Goal: Communication & Community: Answer question/provide support

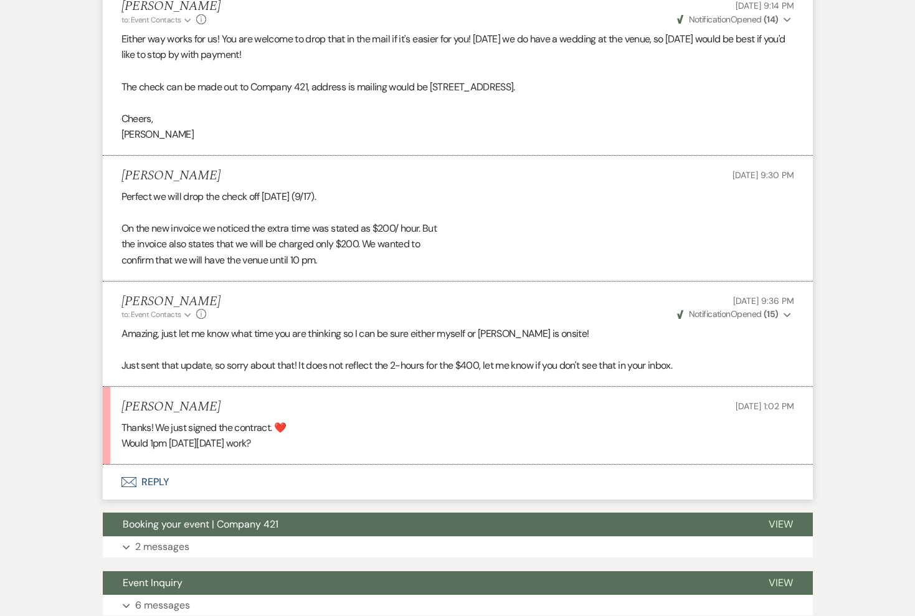
scroll to position [1472, 0]
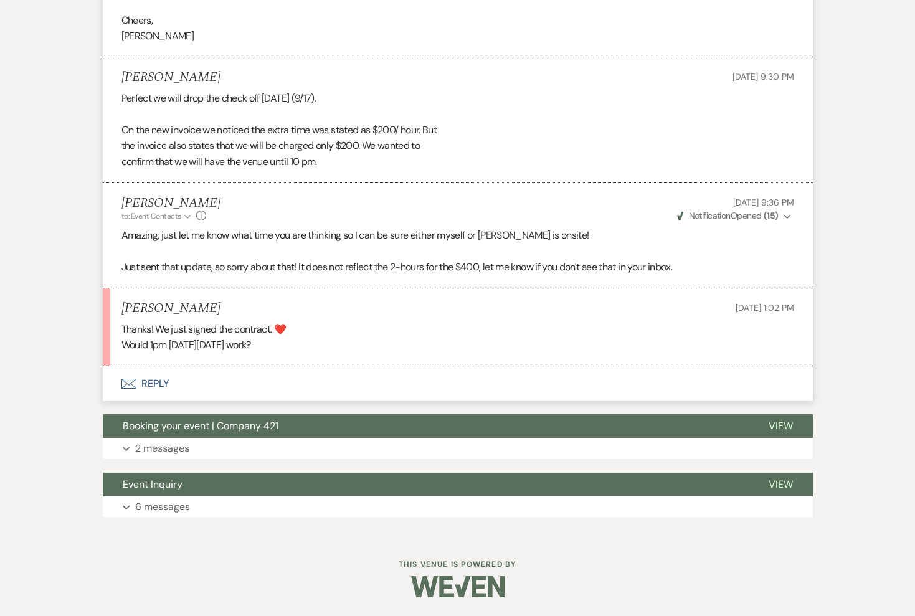
click at [146, 309] on h5 "Lorena" at bounding box center [170, 309] width 99 height 16
copy h5 "Lorena"
click at [161, 391] on button "Envelope Reply" at bounding box center [458, 383] width 710 height 35
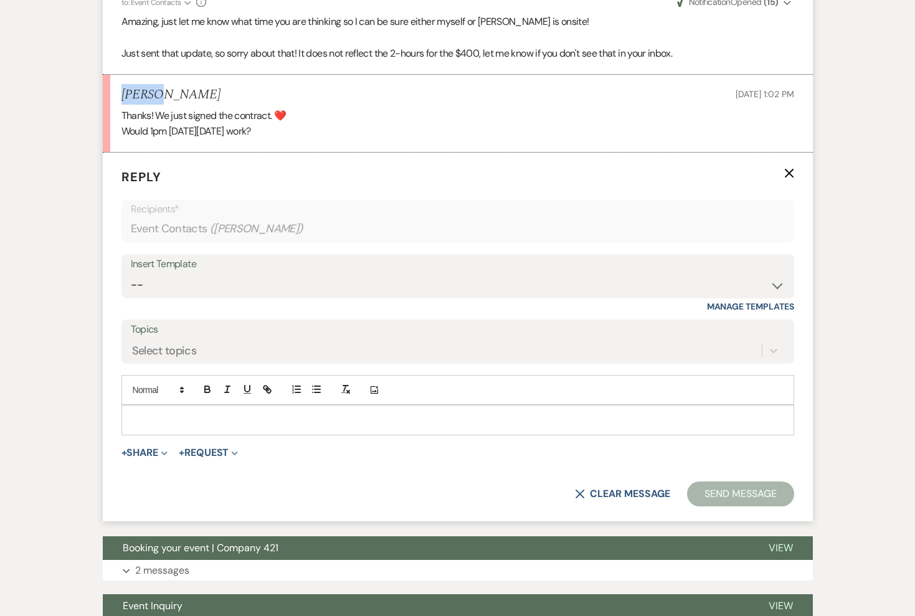
scroll to position [1696, 0]
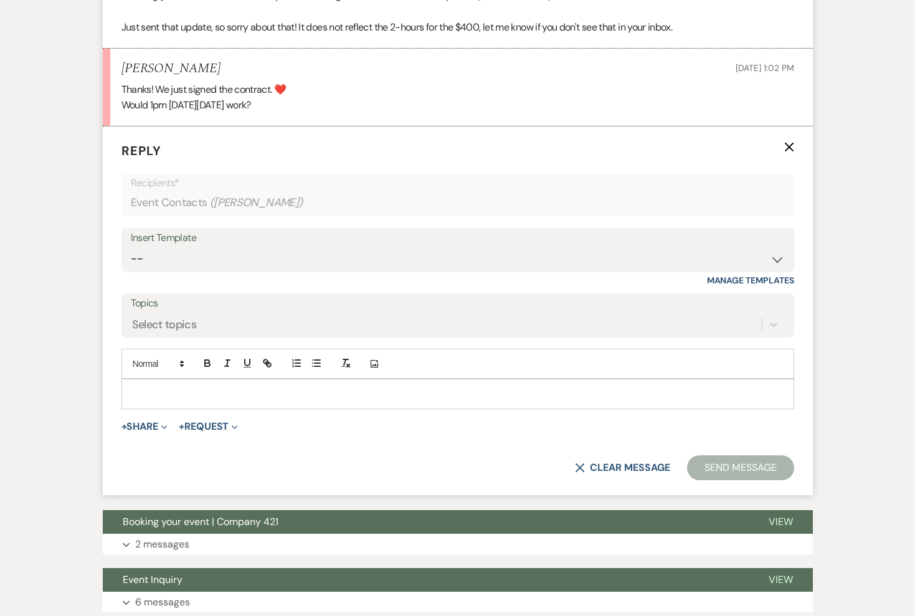
click at [217, 408] on div at bounding box center [458, 393] width 672 height 29
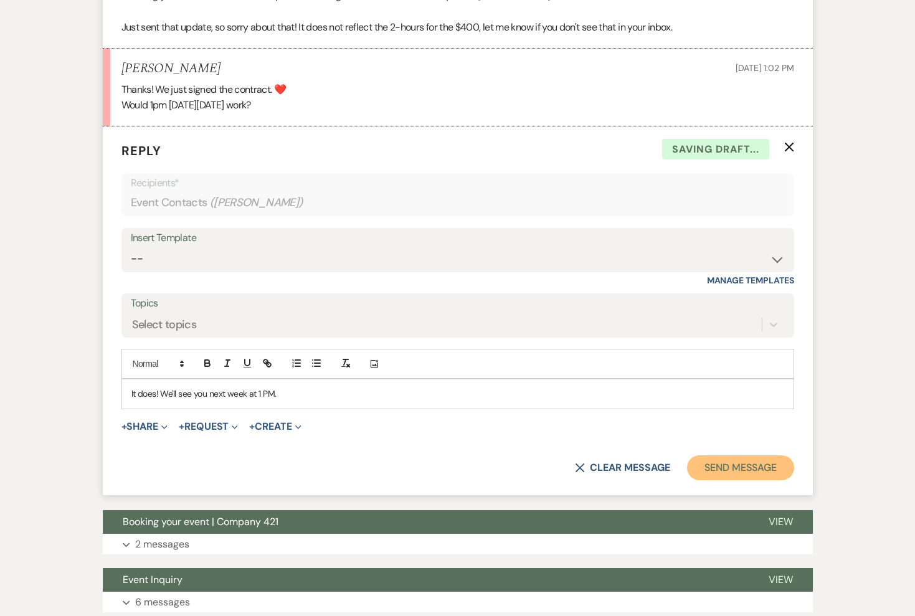
click at [739, 480] on button "Send Message" at bounding box center [740, 467] width 107 height 25
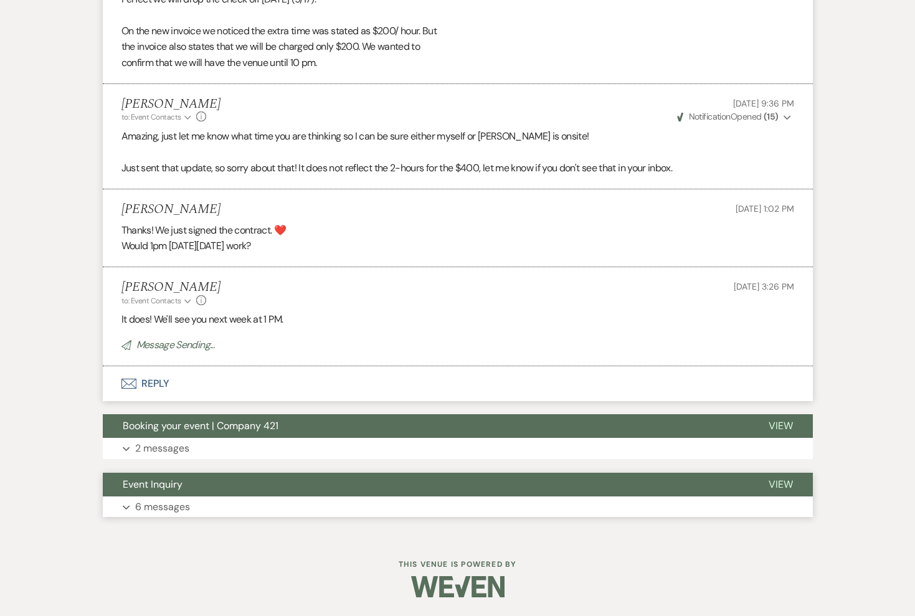
scroll to position [1571, 0]
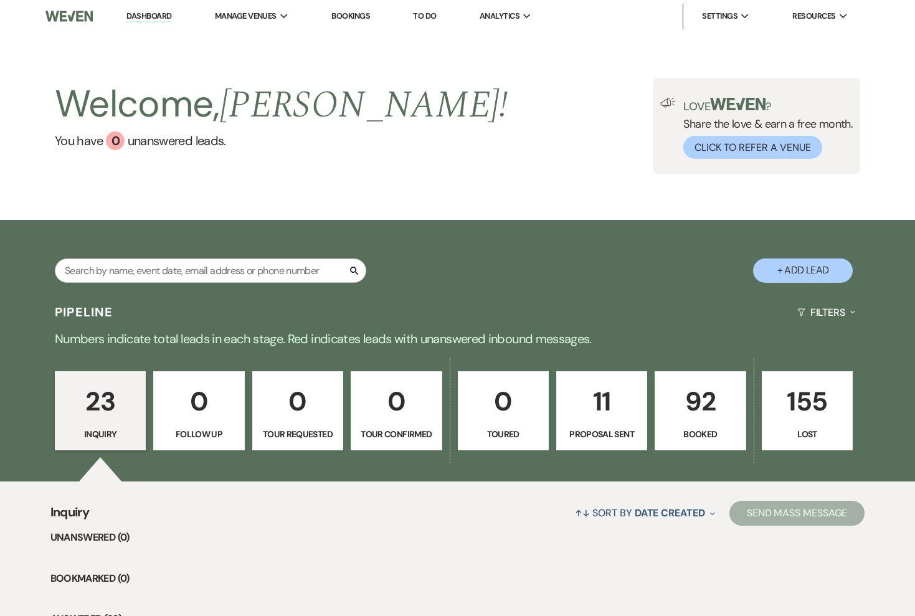
click at [710, 405] on p "92" at bounding box center [700, 402] width 75 height 42
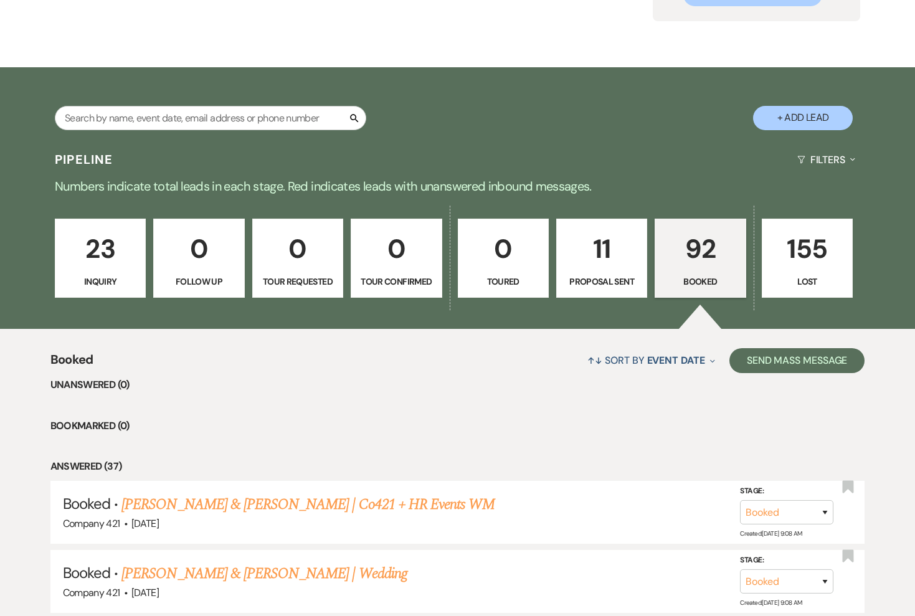
scroll to position [156, 0]
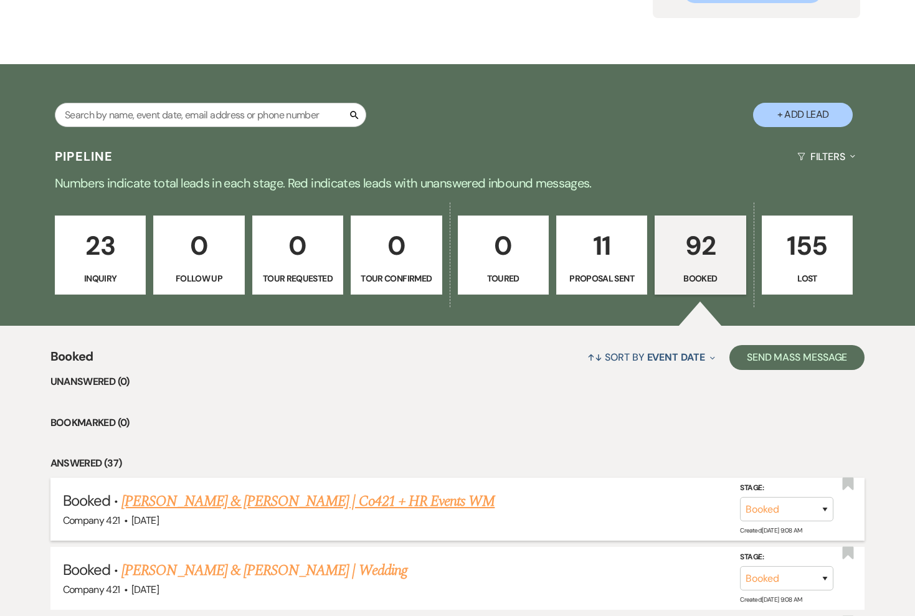
click at [240, 498] on link "Matthew & Rose | Co421 + HR Events WM" at bounding box center [307, 501] width 373 height 22
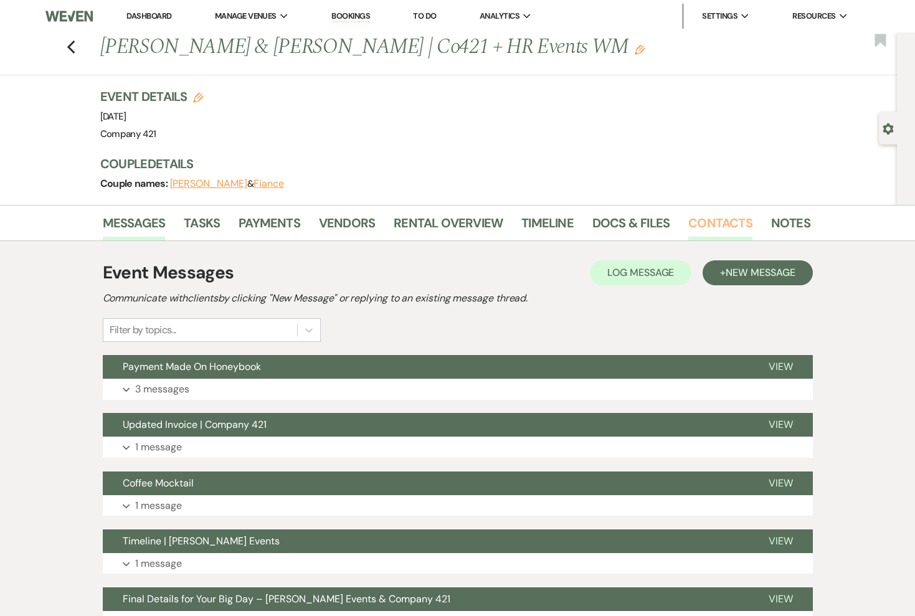
click at [723, 213] on link "Contacts" at bounding box center [720, 226] width 64 height 27
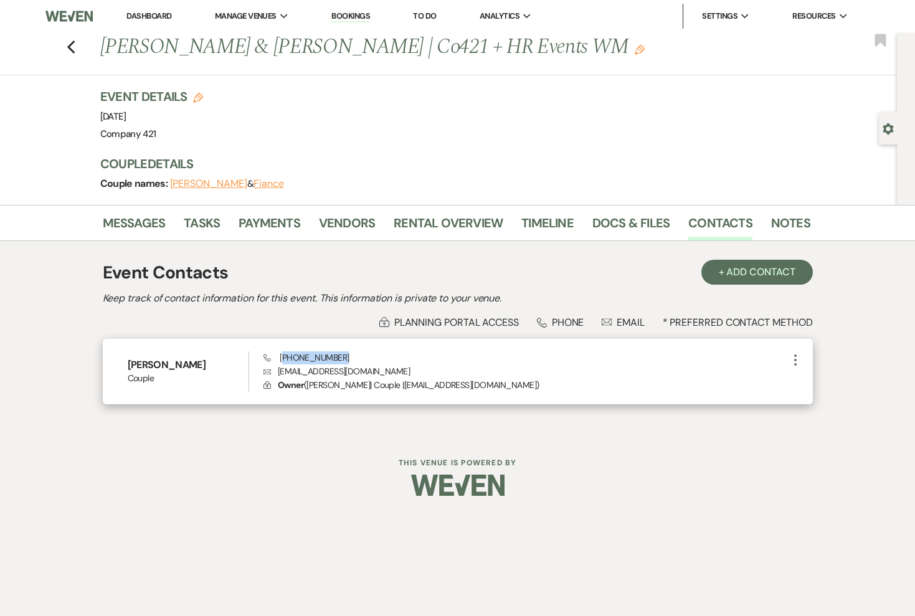
drag, startPoint x: 281, startPoint y: 356, endPoint x: 344, endPoint y: 359, distance: 63.0
click at [344, 359] on div "Phone (309) 620-3763 Envelope mhoyle14@gmail.com Lock Owner ( Matthew Hoyle | C…" at bounding box center [526, 371] width 524 height 41
click at [353, 359] on div "Phone (309) 620-3763 Envelope mhoyle14@gmail.com Lock Owner ( Matthew Hoyle | C…" at bounding box center [526, 371] width 524 height 41
drag, startPoint x: 351, startPoint y: 356, endPoint x: 279, endPoint y: 359, distance: 72.3
click at [279, 359] on div "Phone (309) 620-3763 Envelope mhoyle14@gmail.com Lock Owner ( Matthew Hoyle | C…" at bounding box center [526, 371] width 524 height 41
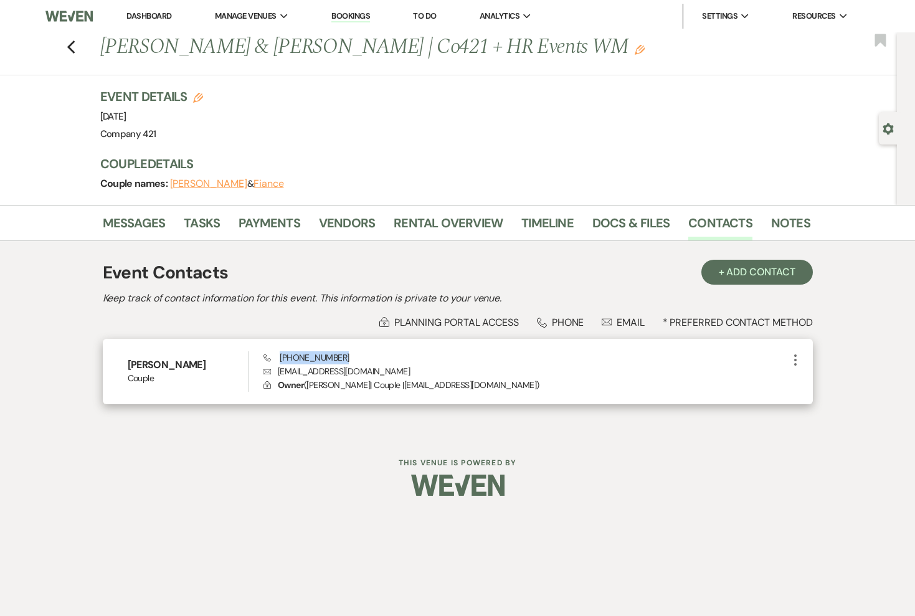
copy span "(309) 620-3763"
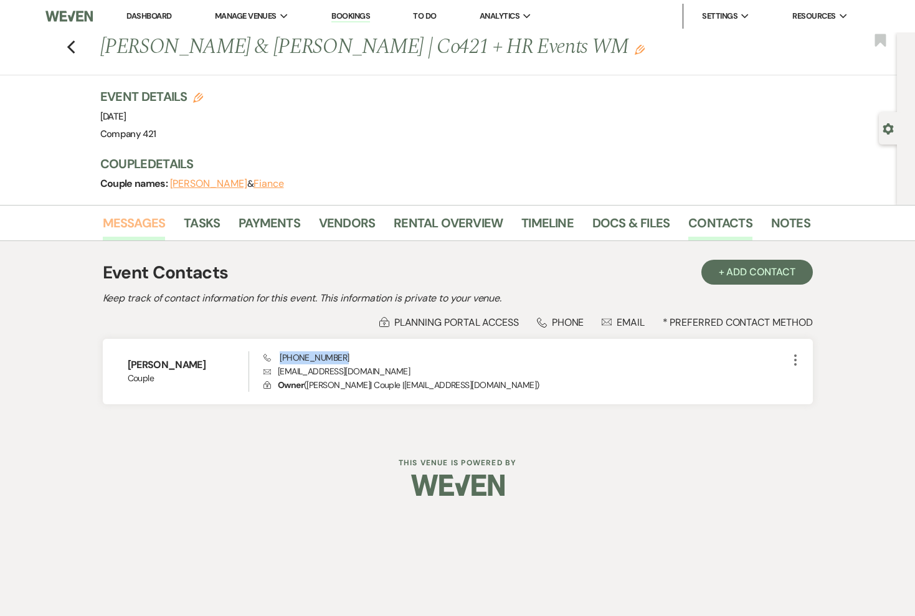
click at [152, 229] on link "Messages" at bounding box center [134, 226] width 63 height 27
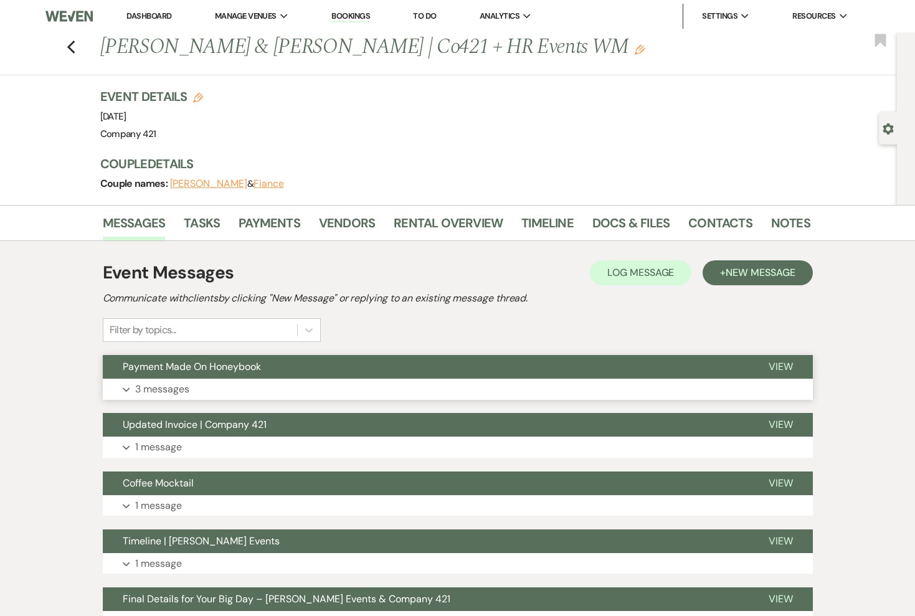
click at [151, 386] on p "3 messages" at bounding box center [162, 389] width 54 height 16
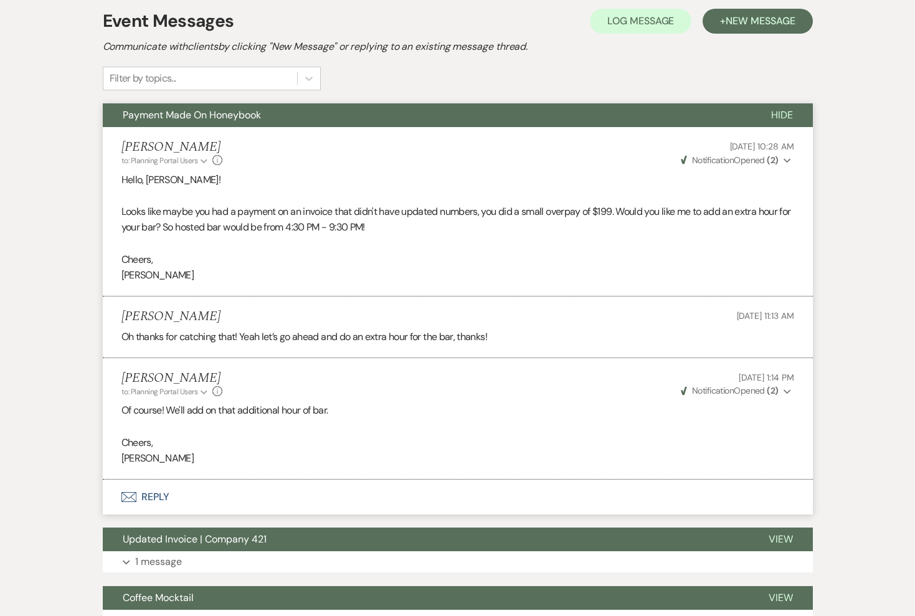
scroll to position [539, 0]
